Goal: Use online tool/utility: Utilize a website feature to perform a specific function

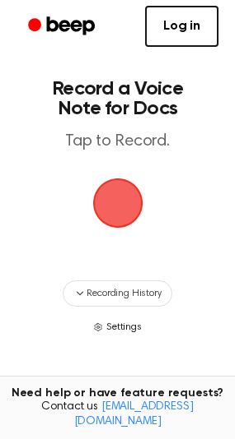
click at [125, 327] on span "Settings" at bounding box center [123, 327] width 35 height 15
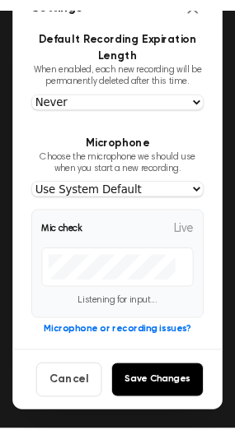
scroll to position [48, 0]
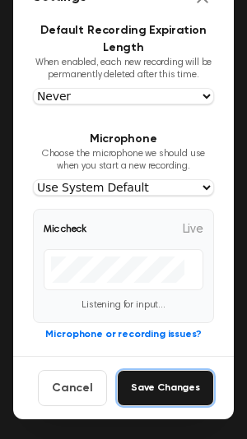
click at [149, 384] on button "Save Changes" at bounding box center [165, 388] width 97 height 36
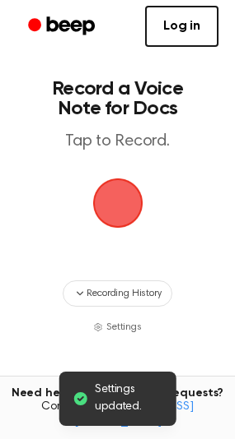
click at [118, 198] on span "button" at bounding box center [118, 203] width 46 height 46
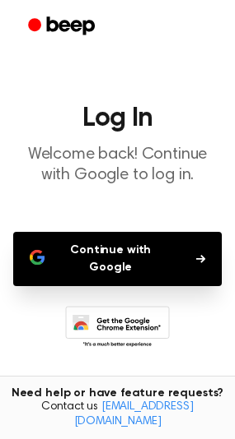
click at [165, 248] on button "Continue with Google" at bounding box center [117, 259] width 208 height 54
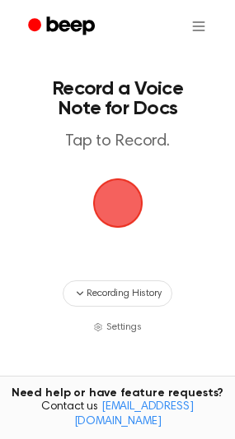
click at [115, 202] on span "button" at bounding box center [118, 203] width 46 height 46
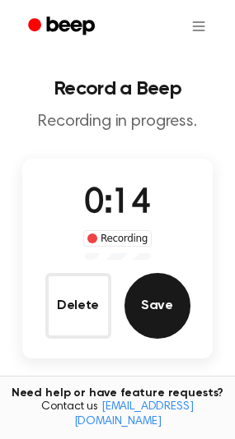
click at [147, 313] on button "Save" at bounding box center [157, 306] width 66 height 66
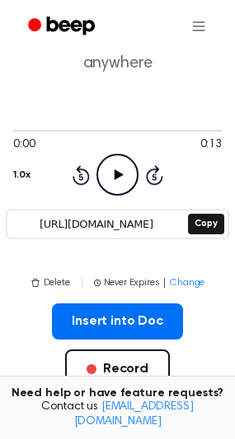
scroll to position [82, 0]
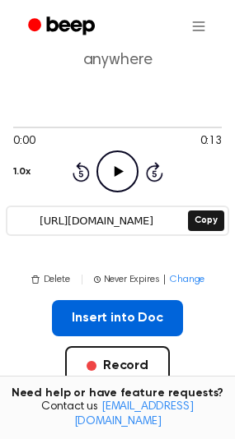
click at [123, 320] on button "Insert into Doc" at bounding box center [117, 318] width 131 height 36
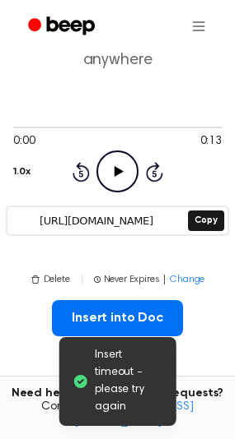
click at [212, 331] on div "Insert into Doc Record" at bounding box center [117, 369] width 208 height 138
click at [118, 170] on icon at bounding box center [118, 171] width 9 height 11
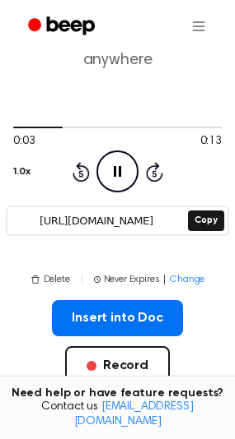
click at [119, 176] on icon at bounding box center [117, 171] width 7 height 11
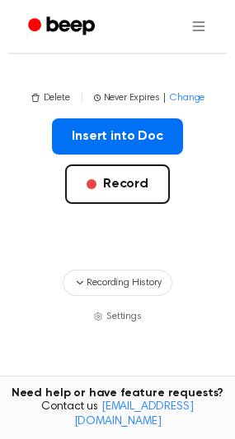
scroll to position [243, 0]
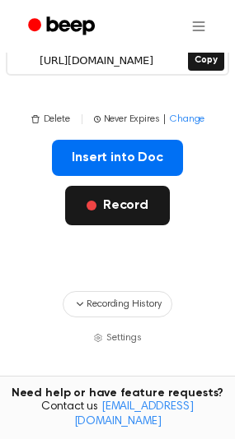
click at [117, 210] on button "Record" at bounding box center [117, 205] width 104 height 39
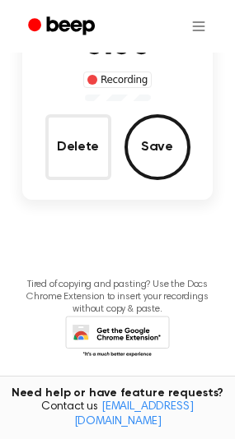
scroll to position [0, 0]
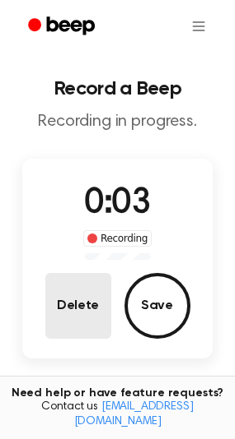
click at [88, 301] on button "Delete" at bounding box center [78, 306] width 66 height 66
